Goal: Task Accomplishment & Management: Complete application form

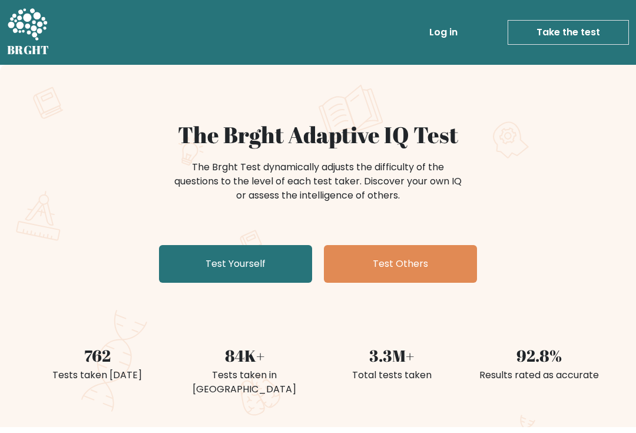
click at [266, 257] on link "Test Yourself" at bounding box center [235, 264] width 153 height 38
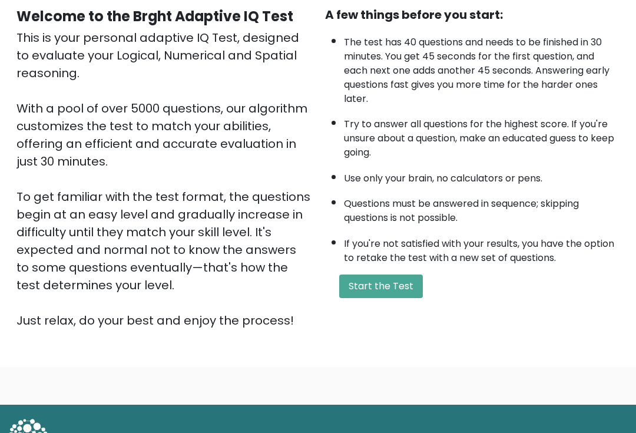
scroll to position [115, 0]
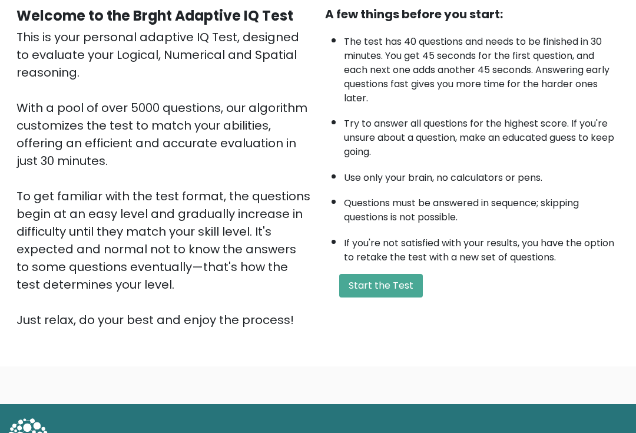
click at [378, 297] on button "Start the Test" at bounding box center [381, 286] width 84 height 24
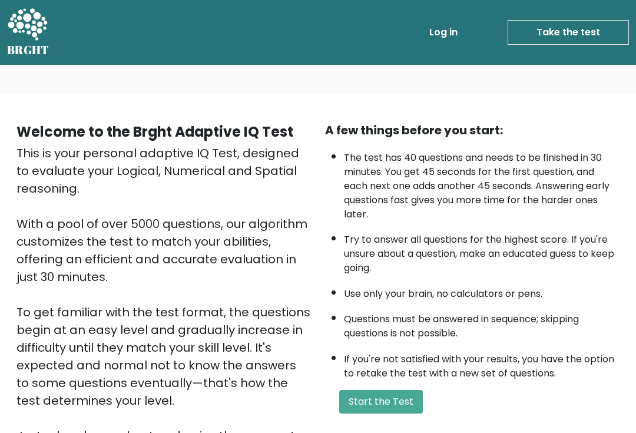
scroll to position [137, 0]
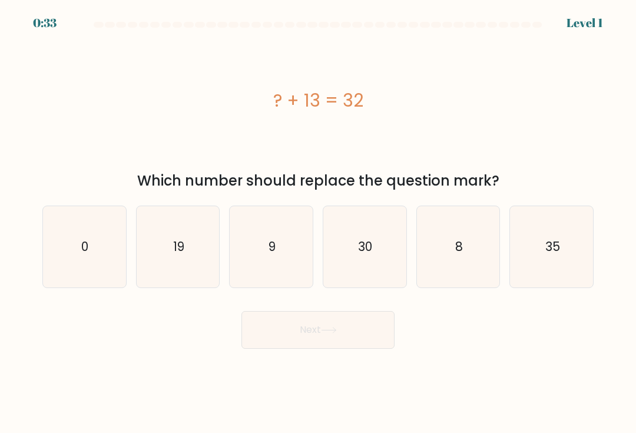
click at [175, 240] on icon "19" at bounding box center [177, 246] width 81 height 81
click at [318, 223] on input "b. 19" at bounding box center [318, 220] width 1 height 6
radio input "true"
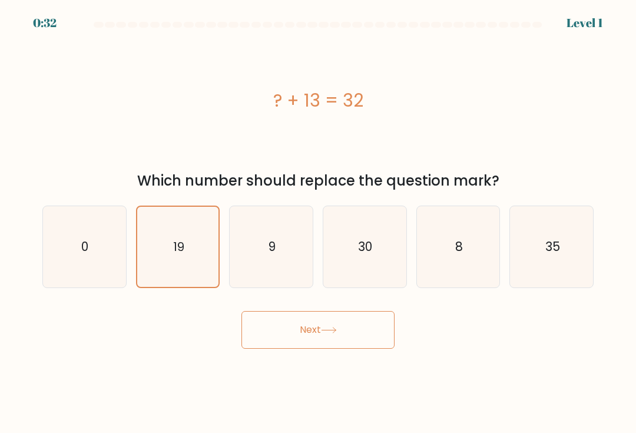
click at [329, 329] on button "Next" at bounding box center [317, 330] width 153 height 38
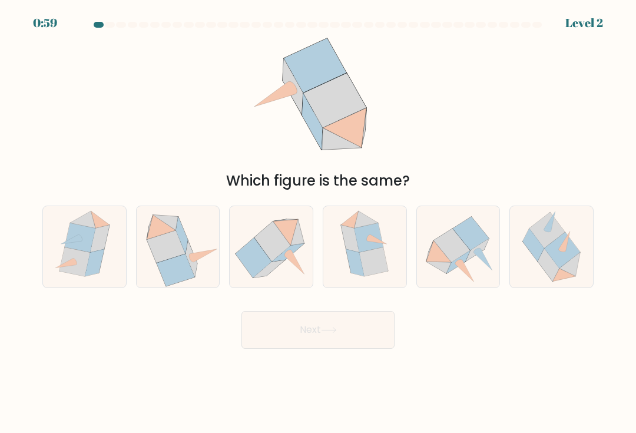
click at [184, 277] on icon at bounding box center [176, 270] width 38 height 32
click at [318, 223] on input "b." at bounding box center [318, 220] width 1 height 6
radio input "true"
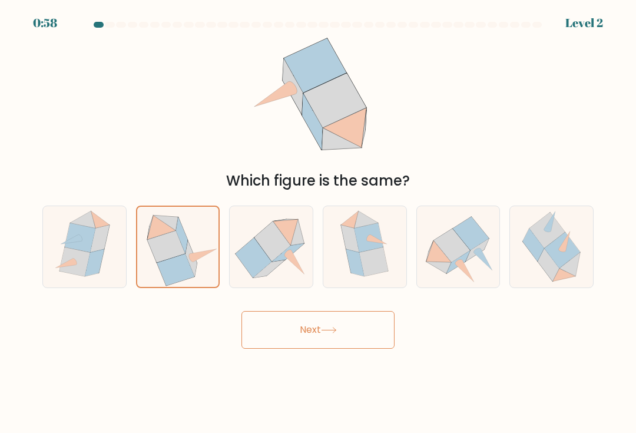
click at [323, 333] on button "Next" at bounding box center [317, 330] width 153 height 38
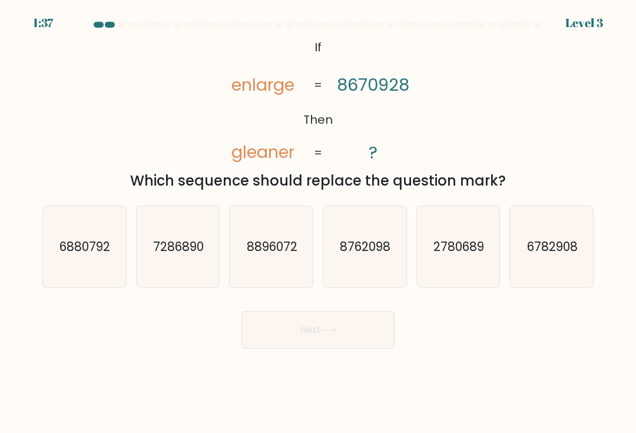
click at [529, 255] on text "6782908" at bounding box center [552, 246] width 51 height 17
click at [319, 223] on input "f. 6782908" at bounding box center [318, 220] width 1 height 6
radio input "true"
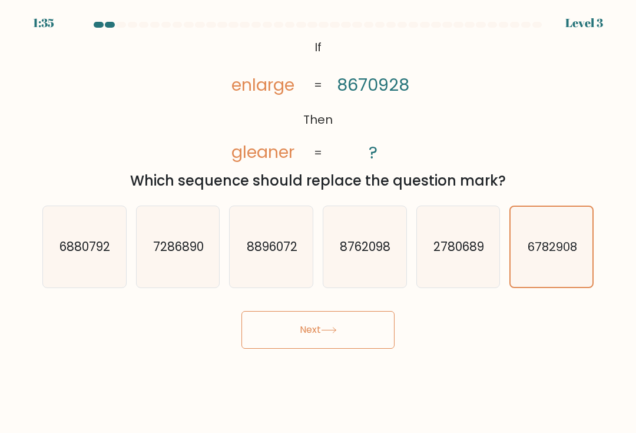
click at [330, 333] on icon at bounding box center [329, 330] width 16 height 6
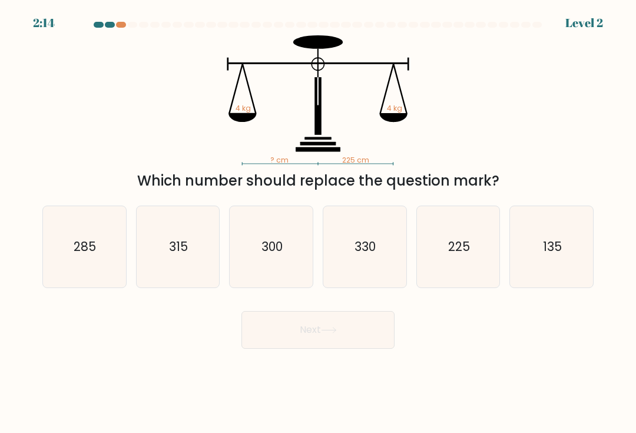
click at [459, 255] on text "225" at bounding box center [459, 246] width 22 height 17
click at [319, 223] on input "e. 225" at bounding box center [318, 220] width 1 height 6
radio input "true"
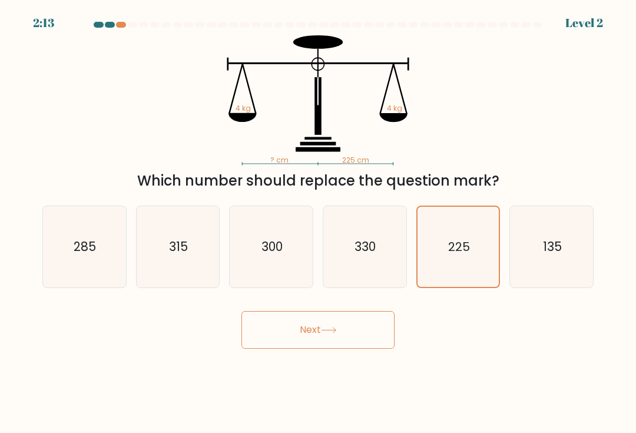
click at [363, 332] on button "Next" at bounding box center [317, 330] width 153 height 38
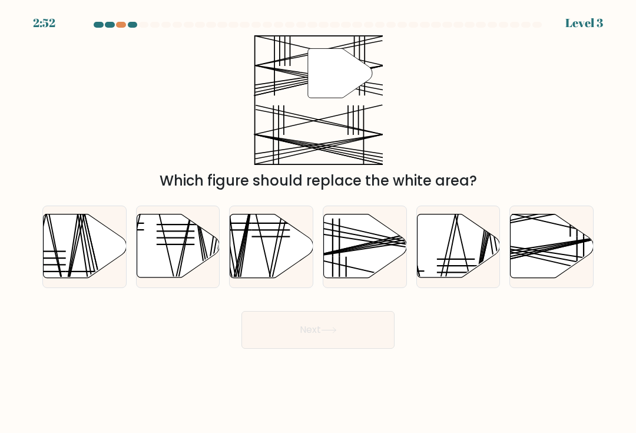
click at [559, 250] on line at bounding box center [524, 248] width 165 height 25
click at [319, 223] on input "f." at bounding box center [318, 220] width 1 height 6
radio input "true"
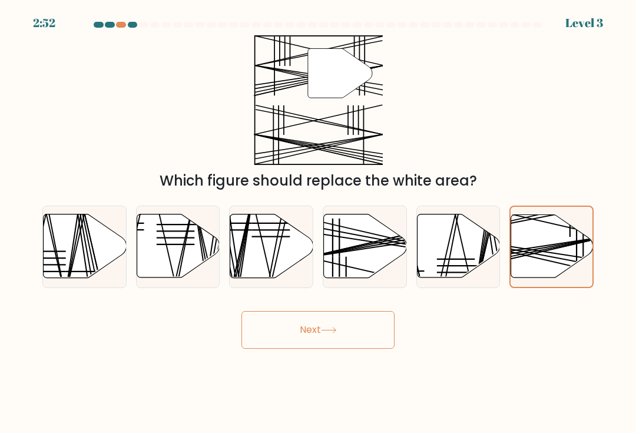
click at [346, 327] on button "Next" at bounding box center [317, 330] width 153 height 38
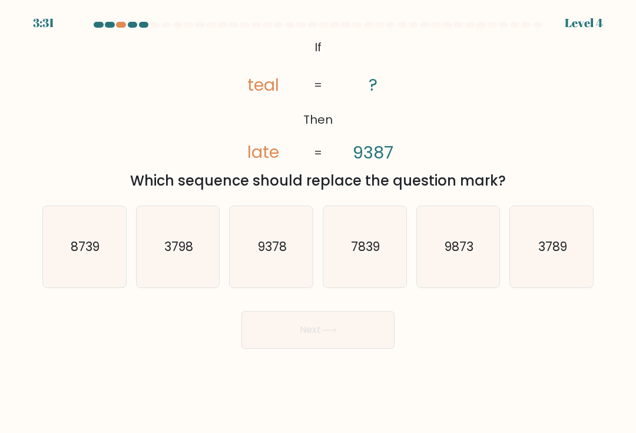
click at [442, 276] on icon "9873" at bounding box center [457, 246] width 81 height 81
click at [319, 223] on input "e. 9873" at bounding box center [318, 220] width 1 height 6
radio input "true"
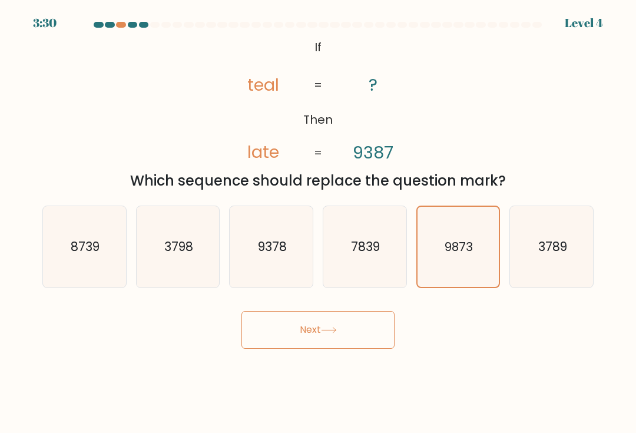
click at [376, 339] on button "Next" at bounding box center [317, 330] width 153 height 38
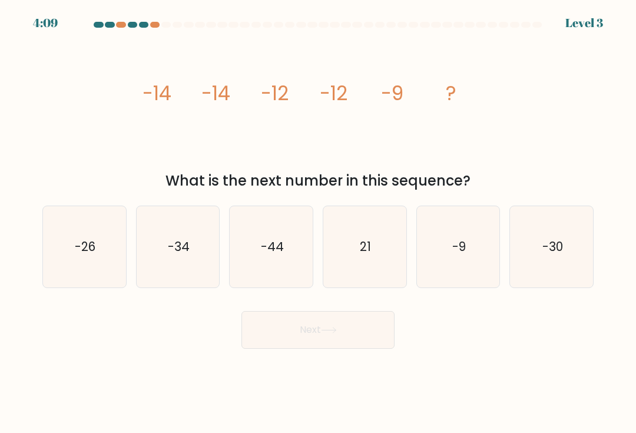
click at [445, 252] on icon "-9" at bounding box center [457, 246] width 81 height 81
click at [319, 223] on input "e. -9" at bounding box center [318, 220] width 1 height 6
radio input "true"
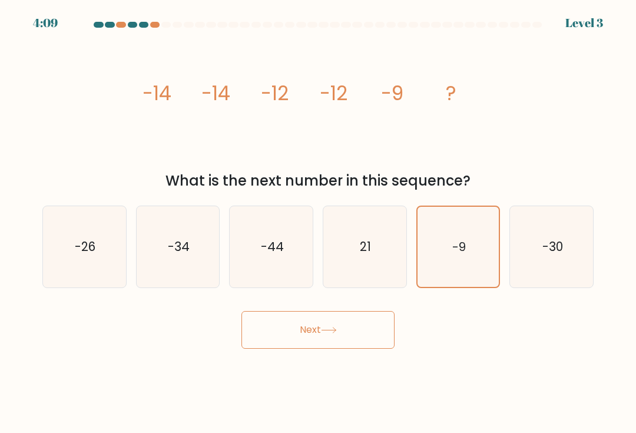
click at [356, 334] on button "Next" at bounding box center [317, 330] width 153 height 38
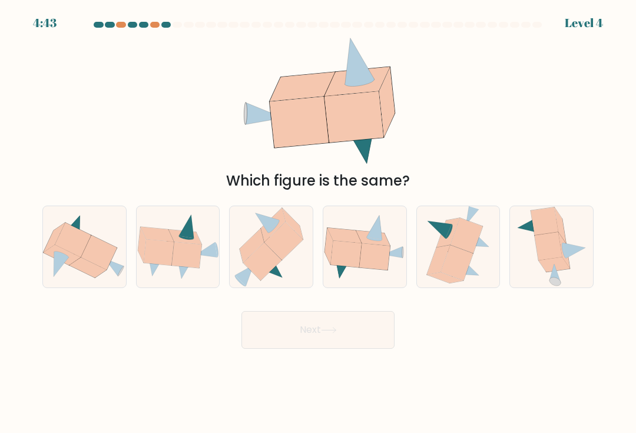
click at [277, 235] on icon at bounding box center [273, 224] width 25 height 34
click at [318, 223] on input "c." at bounding box center [318, 220] width 1 height 6
radio input "true"
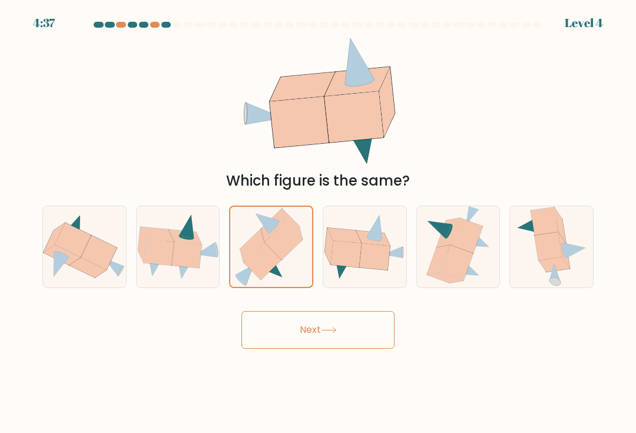
click at [269, 262] on icon at bounding box center [263, 261] width 38 height 38
click at [318, 223] on input "c." at bounding box center [318, 220] width 1 height 6
click at [84, 264] on icon at bounding box center [99, 252] width 36 height 34
click at [318, 223] on input "a." at bounding box center [318, 220] width 1 height 6
radio input "true"
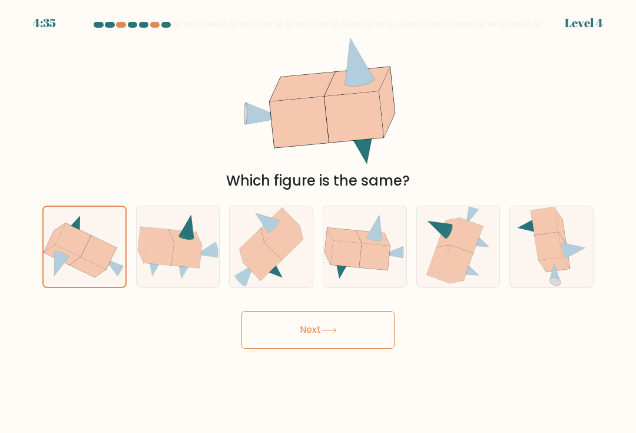
click at [322, 335] on button "Next" at bounding box center [317, 330] width 153 height 38
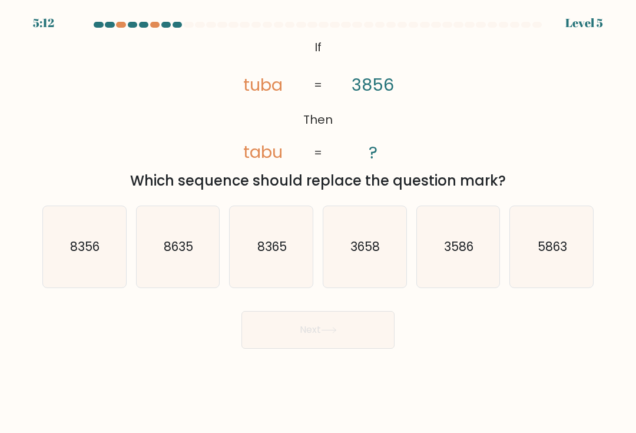
click at [451, 250] on text "3586" at bounding box center [458, 246] width 29 height 17
click at [319, 223] on input "e. 3586" at bounding box center [318, 220] width 1 height 6
radio input "true"
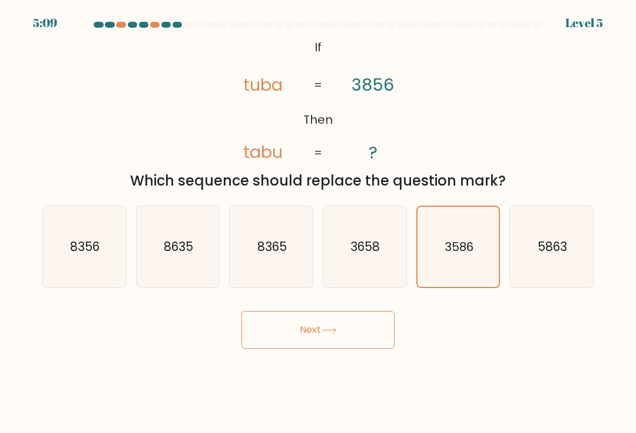
click at [351, 345] on button "Next" at bounding box center [317, 330] width 153 height 38
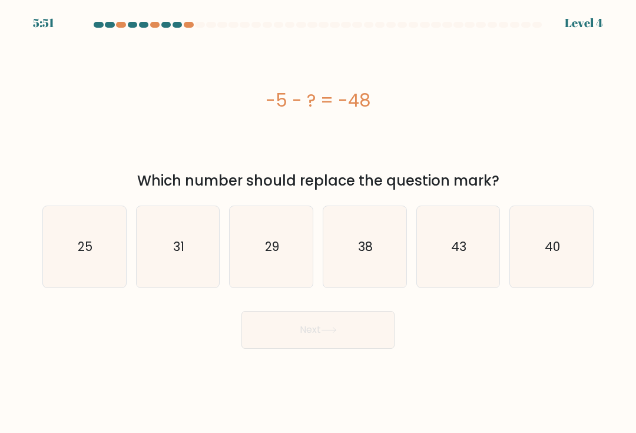
click at [358, 251] on icon "38" at bounding box center [364, 246] width 81 height 81
click at [319, 223] on input "d. 38" at bounding box center [318, 220] width 1 height 6
radio input "true"
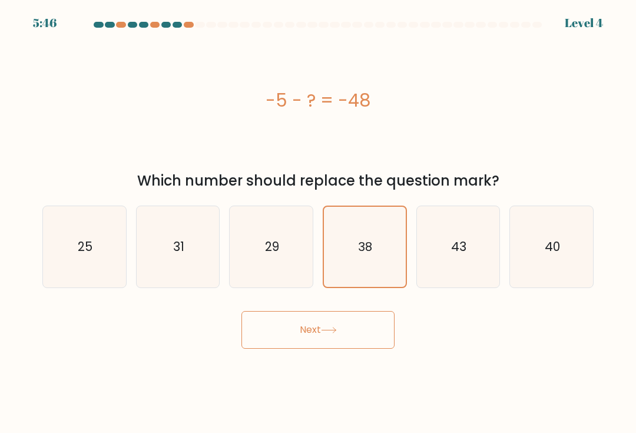
click at [348, 344] on button "Next" at bounding box center [317, 330] width 153 height 38
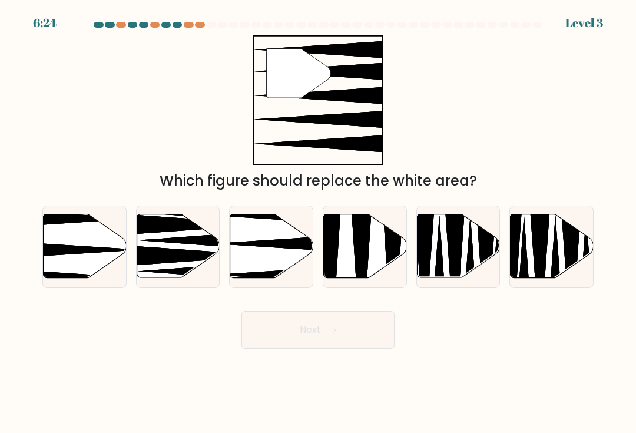
click at [86, 272] on icon at bounding box center [85, 246] width 83 height 64
click at [318, 223] on input "a." at bounding box center [318, 220] width 1 height 6
radio input "true"
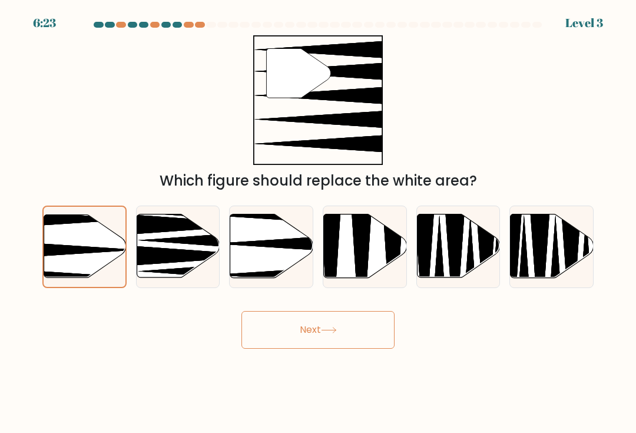
click at [377, 339] on button "Next" at bounding box center [317, 330] width 153 height 38
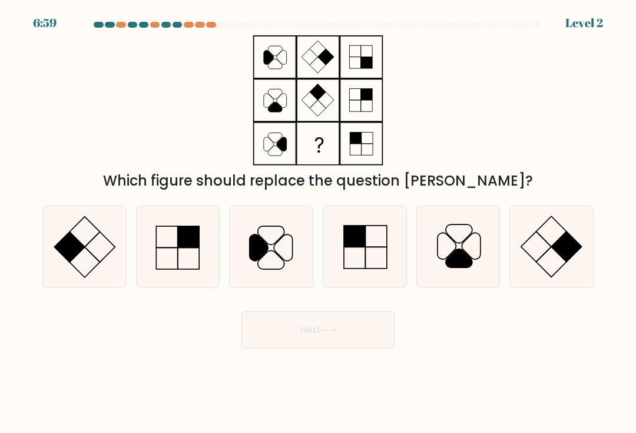
click at [563, 247] on rect at bounding box center [566, 246] width 30 height 30
click at [319, 223] on input "f." at bounding box center [318, 220] width 1 height 6
radio input "true"
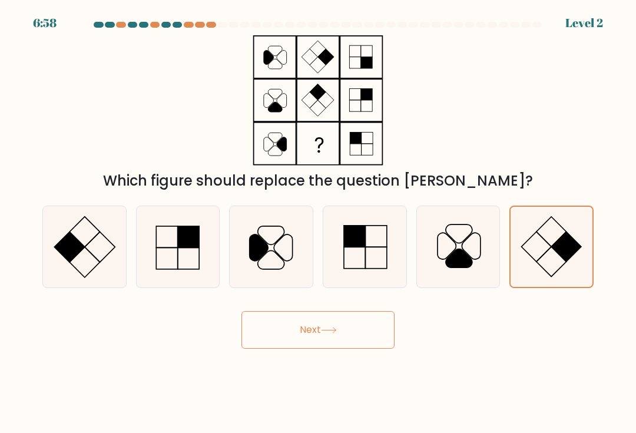
click at [364, 332] on button "Next" at bounding box center [317, 330] width 153 height 38
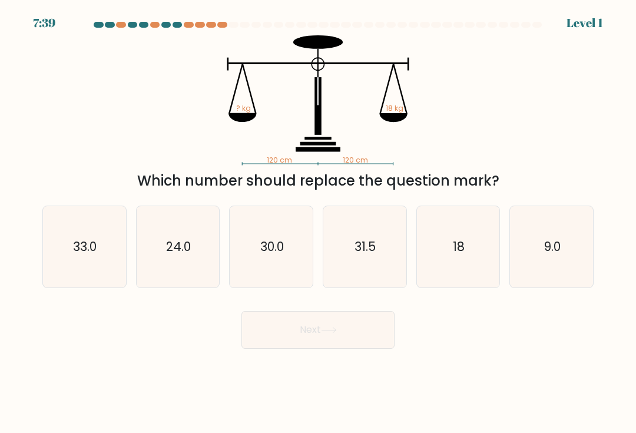
click at [453, 243] on icon "18" at bounding box center [457, 246] width 81 height 81
click at [319, 223] on input "e. 18" at bounding box center [318, 220] width 1 height 6
radio input "true"
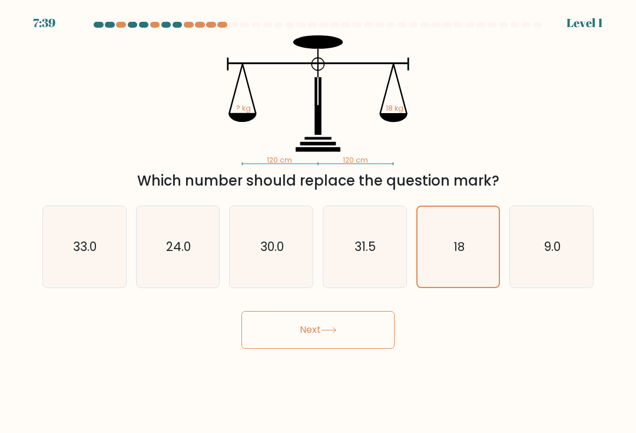
click at [349, 334] on button "Next" at bounding box center [317, 330] width 153 height 38
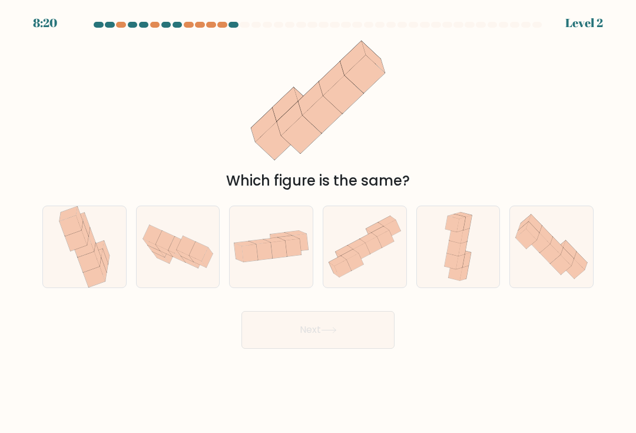
click at [280, 241] on icon at bounding box center [288, 238] width 21 height 5
click at [318, 223] on input "c." at bounding box center [318, 220] width 1 height 6
radio input "true"
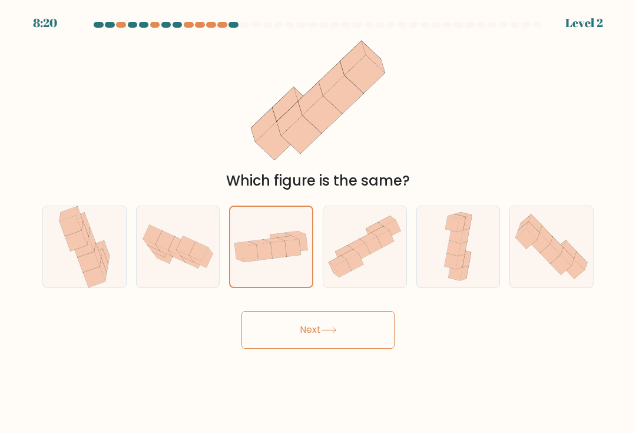
click at [362, 332] on button "Next" at bounding box center [317, 330] width 153 height 38
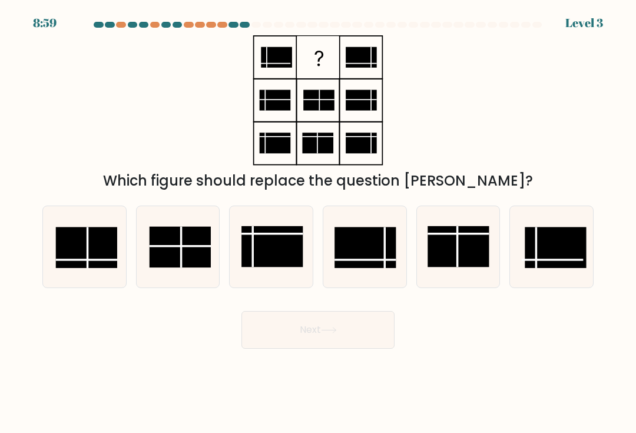
click at [277, 247] on rect at bounding box center [271, 246] width 61 height 41
click at [318, 223] on input "c." at bounding box center [318, 220] width 1 height 6
radio input "true"
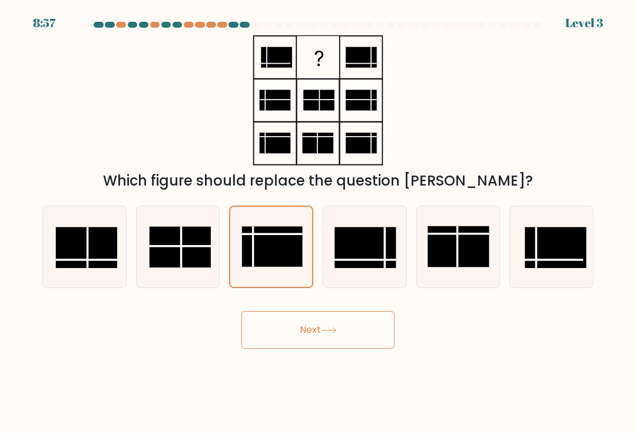
click at [372, 336] on button "Next" at bounding box center [317, 330] width 153 height 38
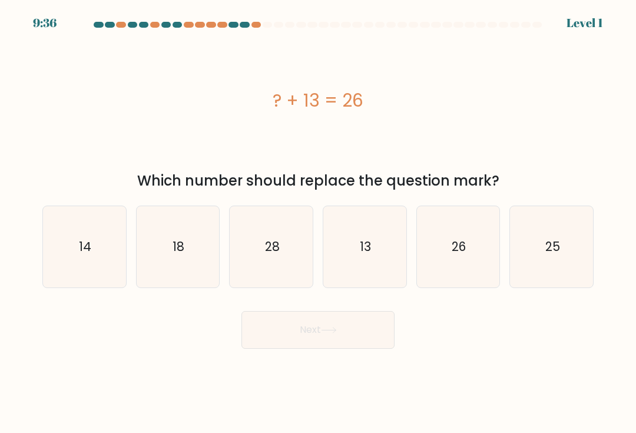
click at [366, 240] on icon "13" at bounding box center [364, 246] width 81 height 81
click at [319, 223] on input "d. 13" at bounding box center [318, 220] width 1 height 6
radio input "true"
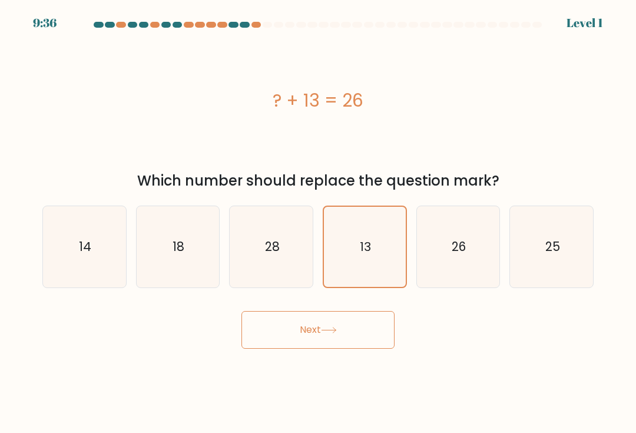
click at [360, 321] on button "Next" at bounding box center [317, 330] width 153 height 38
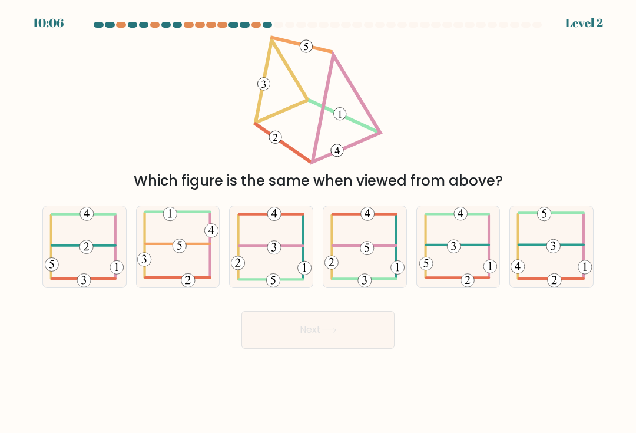
click at [552, 279] on icon at bounding box center [551, 246] width 81 height 81
click at [319, 223] on input "f." at bounding box center [318, 220] width 1 height 6
radio input "true"
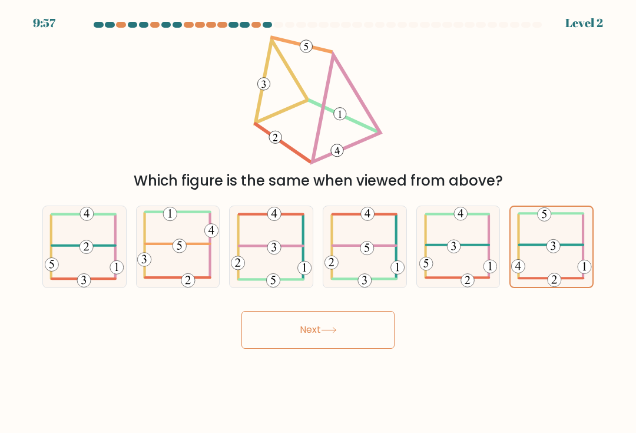
click at [365, 213] on icon at bounding box center [364, 246] width 80 height 81
click at [319, 217] on input "d." at bounding box center [318, 220] width 1 height 6
radio input "true"
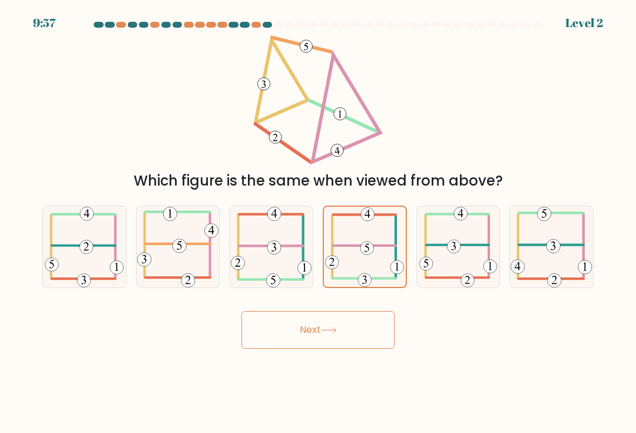
click at [352, 343] on button "Next" at bounding box center [317, 330] width 153 height 38
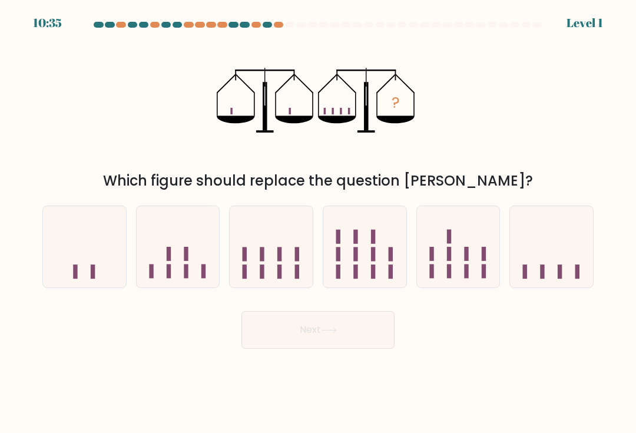
click at [265, 270] on icon at bounding box center [271, 246] width 83 height 69
click at [318, 223] on input "c." at bounding box center [318, 220] width 1 height 6
radio input "true"
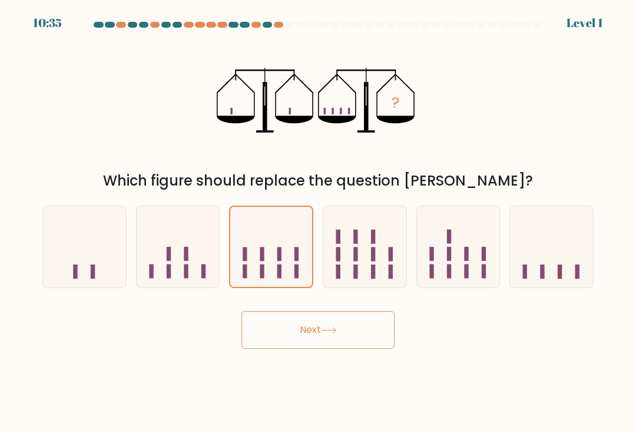
click at [377, 329] on button "Next" at bounding box center [317, 330] width 153 height 38
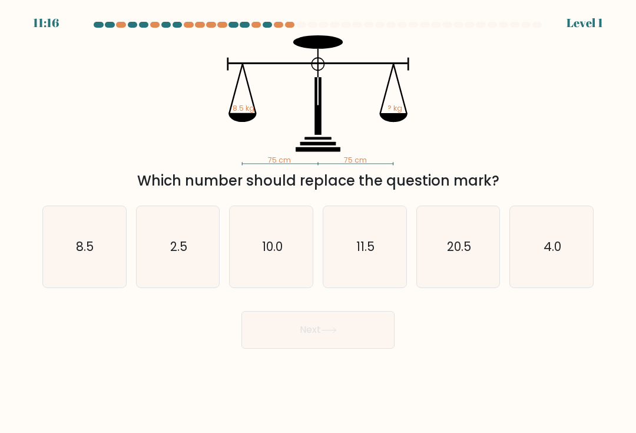
click at [93, 237] on icon "8.5" at bounding box center [84, 246] width 81 height 81
click at [318, 223] on input "a. 8.5" at bounding box center [318, 220] width 1 height 6
radio input "true"
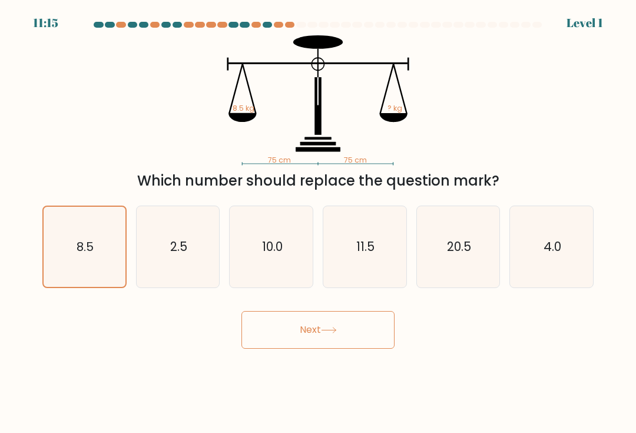
click at [346, 347] on button "Next" at bounding box center [317, 330] width 153 height 38
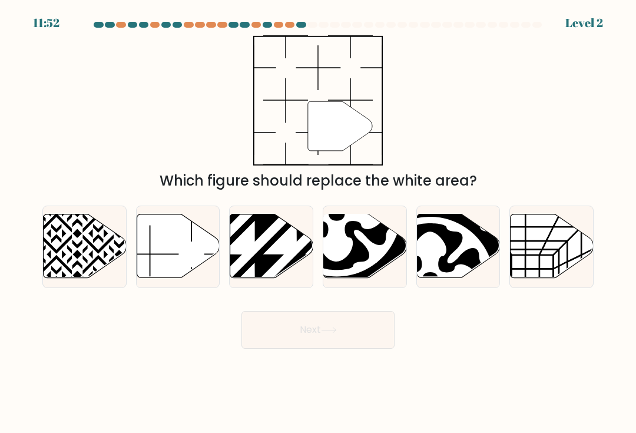
click at [188, 255] on icon at bounding box center [178, 246] width 83 height 64
click at [318, 223] on input "b." at bounding box center [318, 220] width 1 height 6
radio input "true"
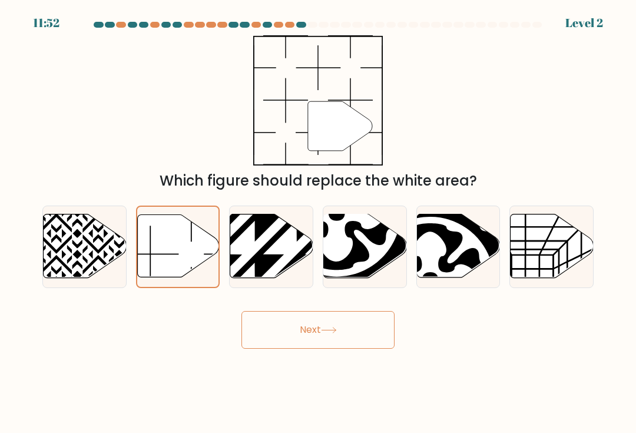
click at [291, 335] on button "Next" at bounding box center [317, 330] width 153 height 38
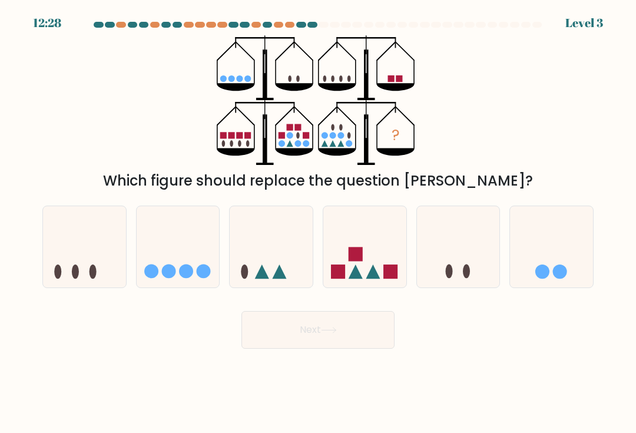
click at [350, 287] on div at bounding box center [365, 247] width 84 height 82
click at [319, 223] on input "d." at bounding box center [318, 220] width 1 height 6
radio input "true"
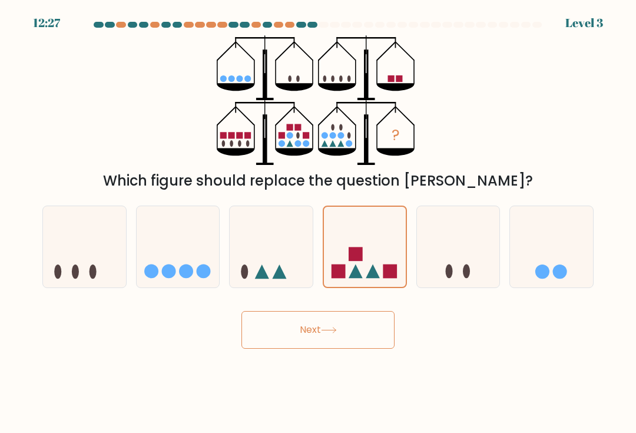
click at [341, 337] on button "Next" at bounding box center [317, 330] width 153 height 38
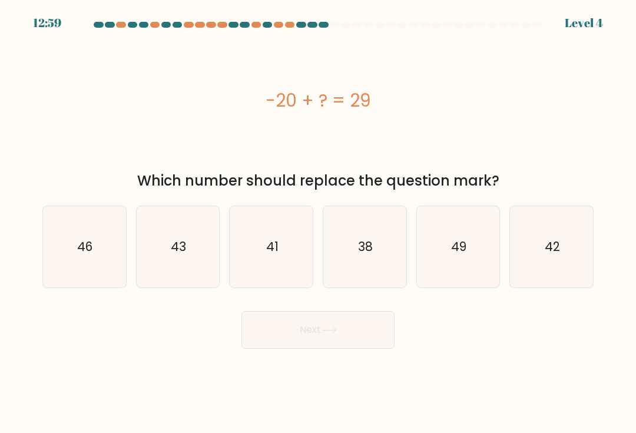
click at [459, 237] on icon "49" at bounding box center [457, 246] width 81 height 81
click at [319, 223] on input "e. 49" at bounding box center [318, 220] width 1 height 6
radio input "true"
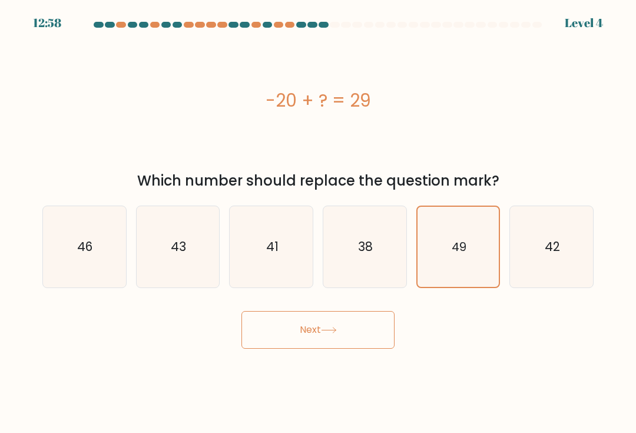
click at [344, 338] on button "Next" at bounding box center [317, 330] width 153 height 38
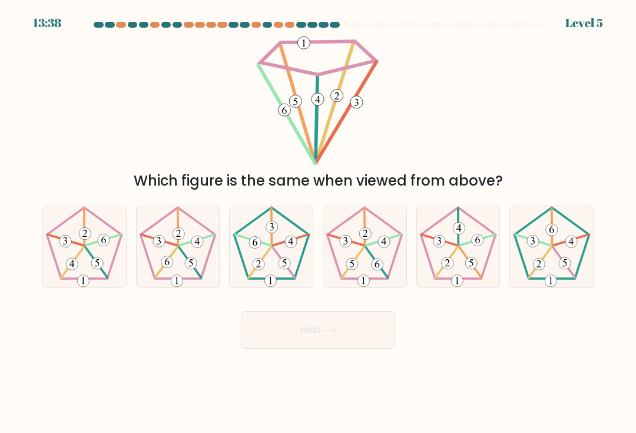
click at [535, 260] on icon at bounding box center [551, 246] width 81 height 81
click at [319, 223] on input "f." at bounding box center [318, 220] width 1 height 6
radio input "true"
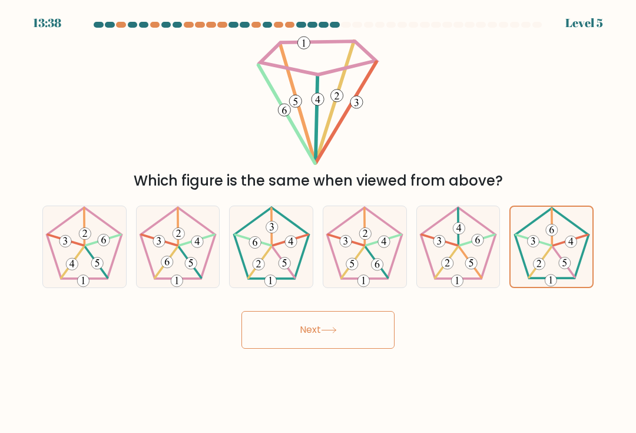
click at [366, 349] on button "Next" at bounding box center [317, 330] width 153 height 38
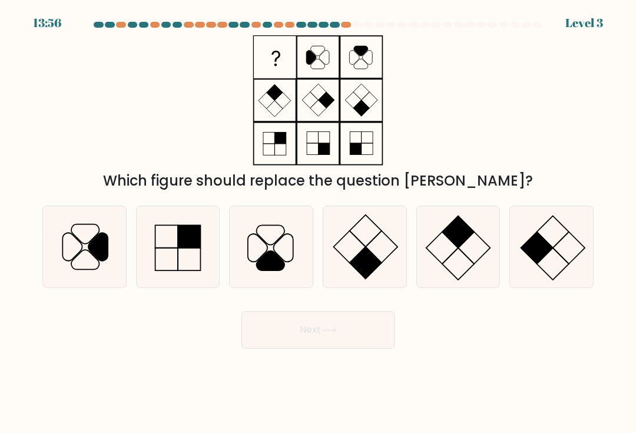
click at [268, 258] on icon at bounding box center [270, 259] width 28 height 19
click at [318, 223] on input "c." at bounding box center [318, 220] width 1 height 6
radio input "true"
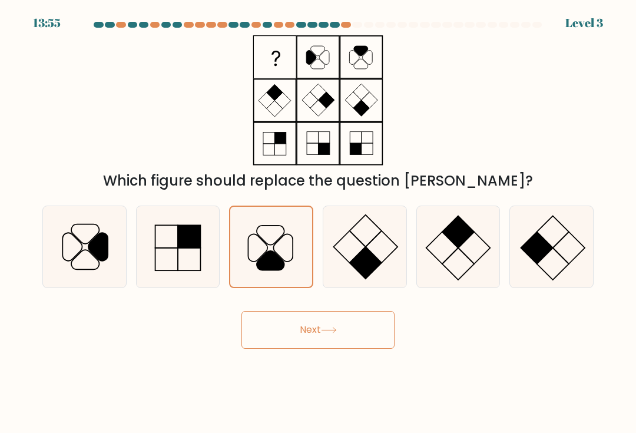
click at [332, 333] on icon at bounding box center [329, 330] width 16 height 6
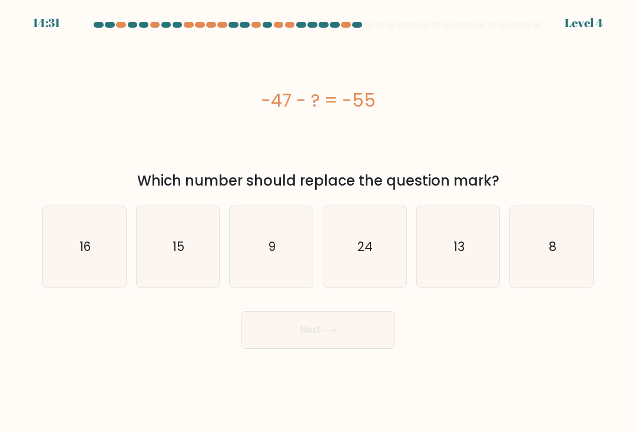
click at [361, 240] on icon "24" at bounding box center [364, 246] width 81 height 81
click at [319, 223] on input "d. 24" at bounding box center [318, 220] width 1 height 6
radio input "true"
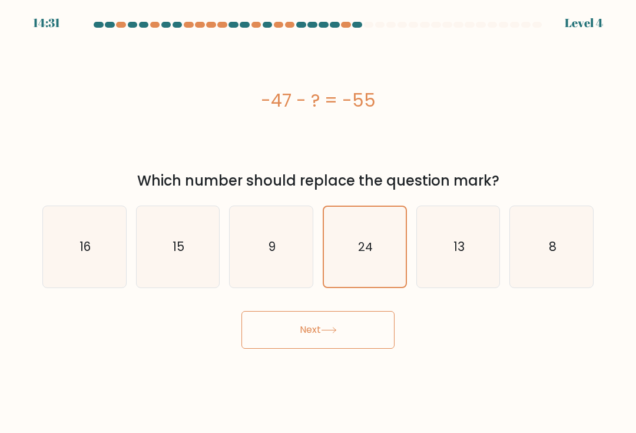
click at [353, 340] on button "Next" at bounding box center [317, 330] width 153 height 38
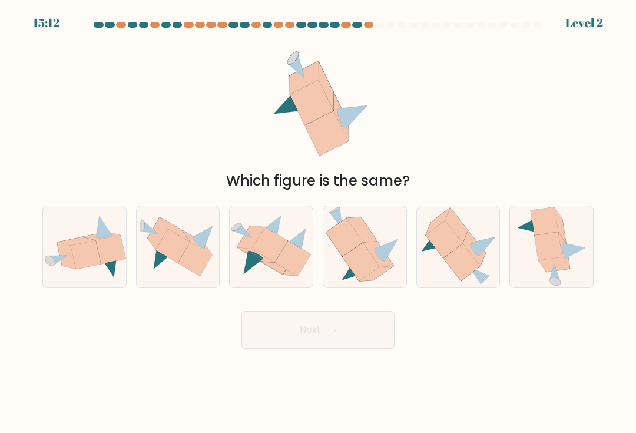
click at [350, 261] on icon at bounding box center [361, 261] width 37 height 38
click at [319, 223] on input "d." at bounding box center [318, 220] width 1 height 6
radio input "true"
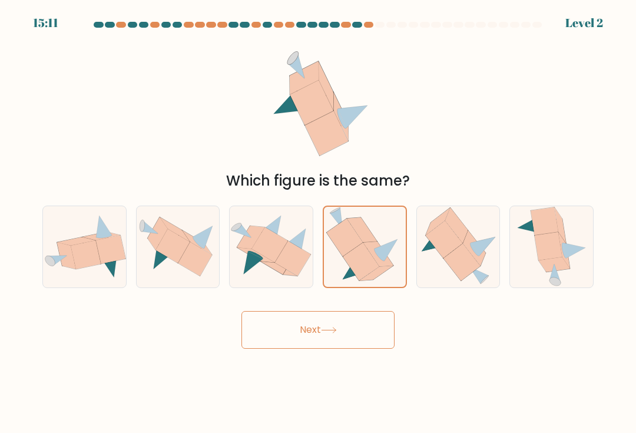
click at [354, 328] on button "Next" at bounding box center [317, 330] width 153 height 38
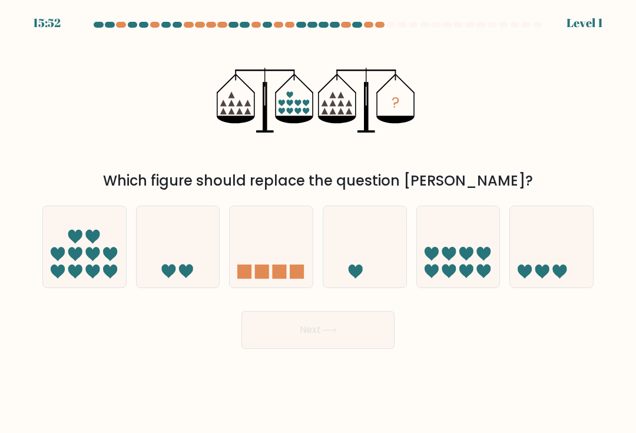
click at [183, 266] on icon at bounding box center [178, 246] width 83 height 69
click at [318, 223] on input "b." at bounding box center [318, 220] width 1 height 6
radio input "true"
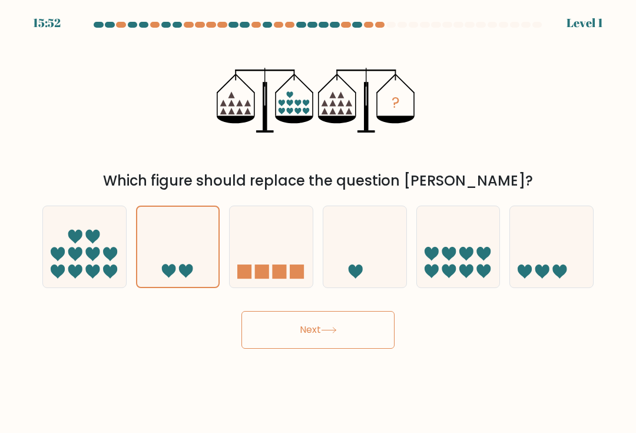
click at [344, 338] on button "Next" at bounding box center [317, 330] width 153 height 38
